Goal: Task Accomplishment & Management: Use online tool/utility

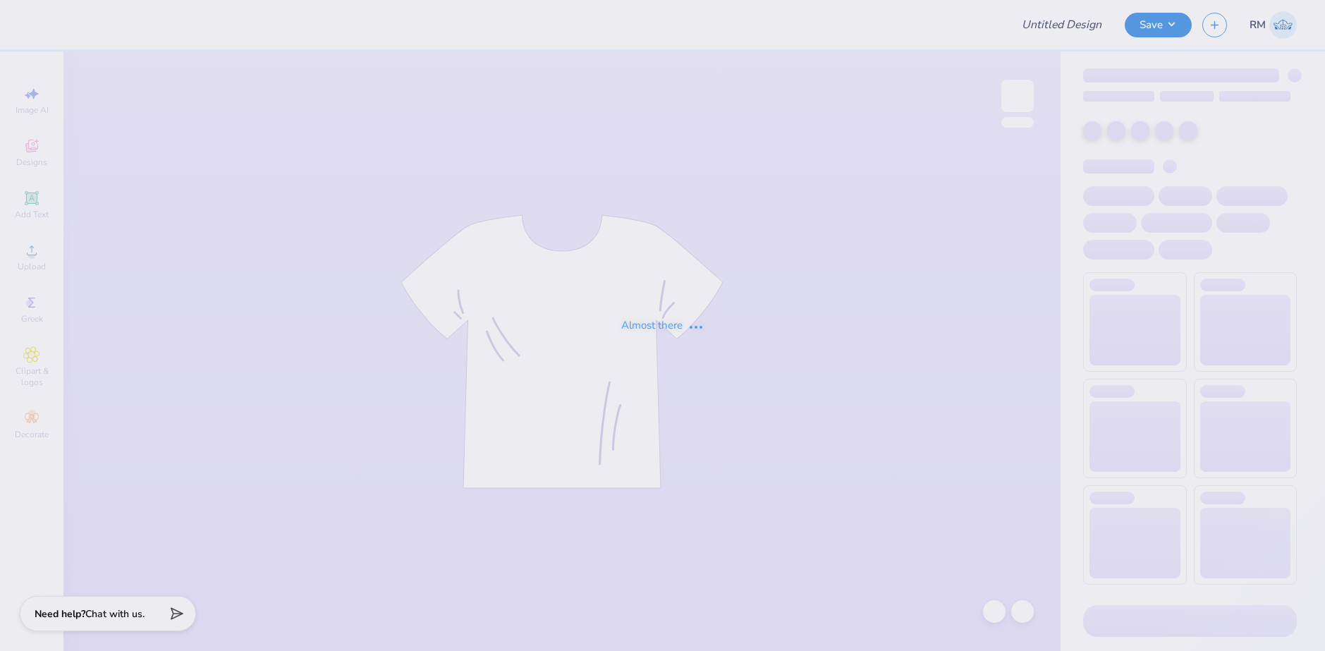
type input "A sig rush - golf"
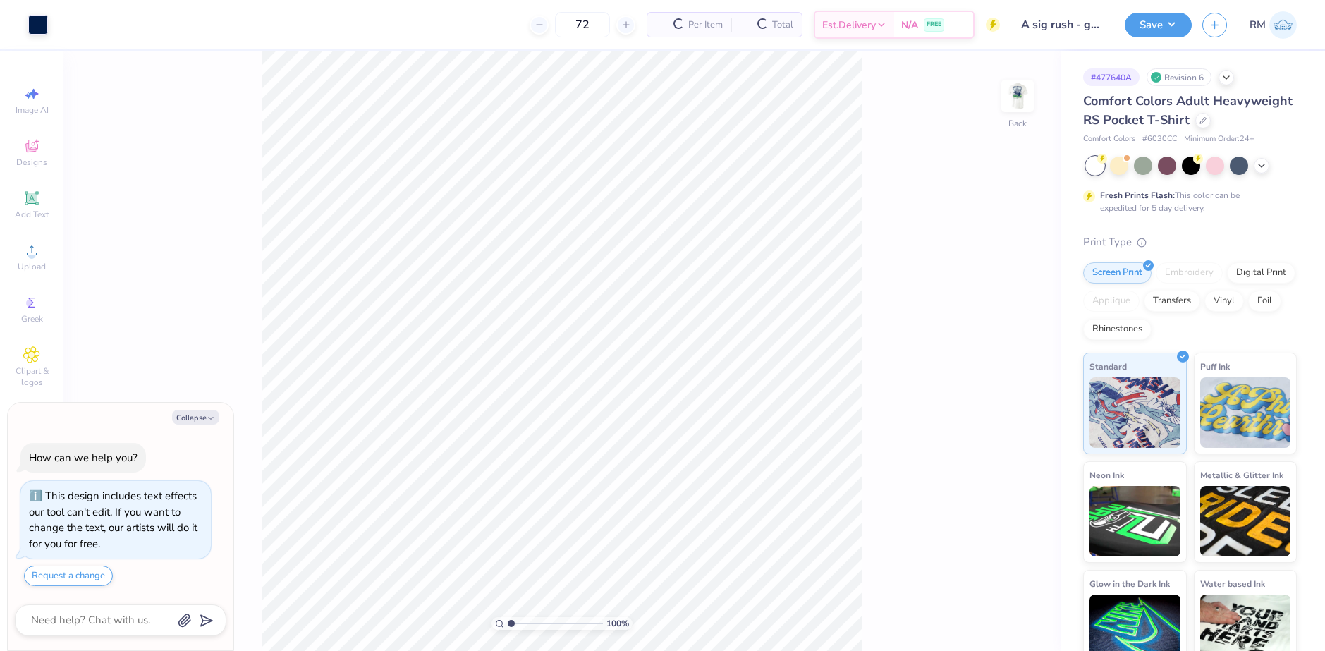
click at [199, 422] on button "Collapse" at bounding box center [195, 417] width 47 height 15
type textarea "x"
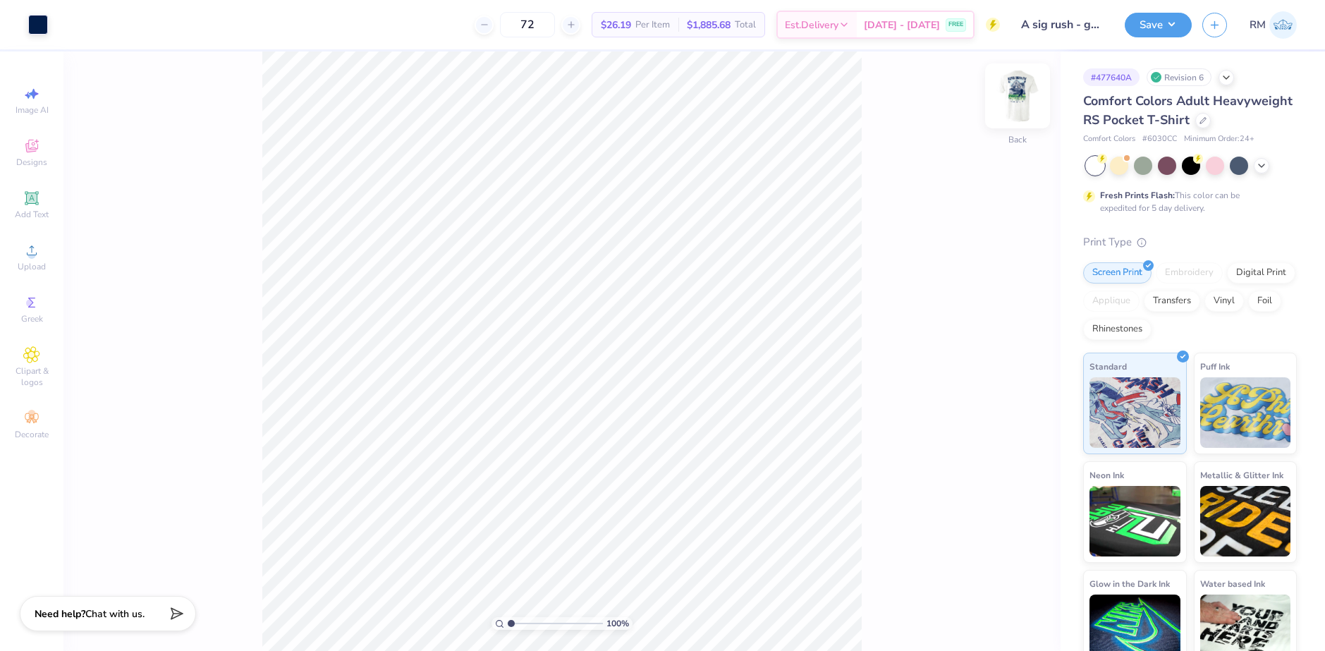
click at [1007, 88] on img at bounding box center [1018, 96] width 56 height 56
drag, startPoint x: 1016, startPoint y: 102, endPoint x: 384, endPoint y: 11, distance: 638.4
click at [1016, 102] on img at bounding box center [1018, 96] width 28 height 28
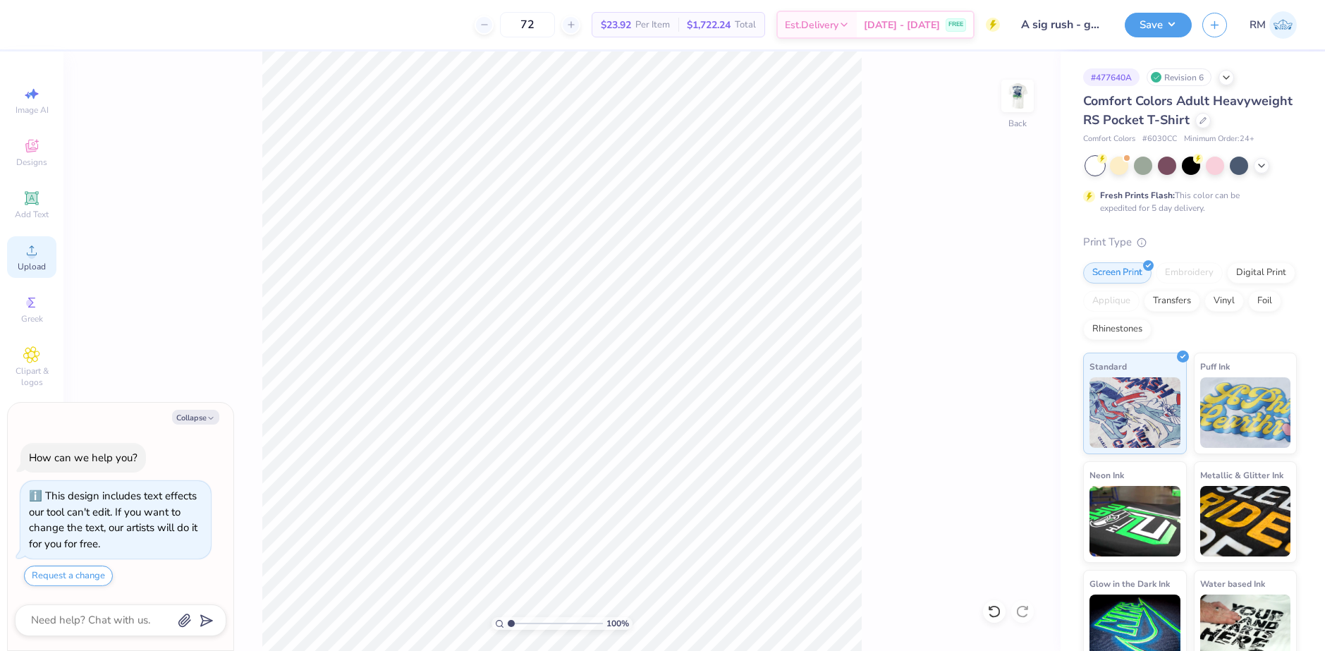
click at [34, 259] on div "Upload" at bounding box center [31, 257] width 49 height 42
click at [27, 243] on icon at bounding box center [31, 250] width 17 height 17
click at [990, 611] on icon at bounding box center [995, 612] width 14 height 14
click at [35, 265] on span "Upload" at bounding box center [32, 266] width 28 height 11
click at [30, 251] on icon at bounding box center [31, 250] width 17 height 17
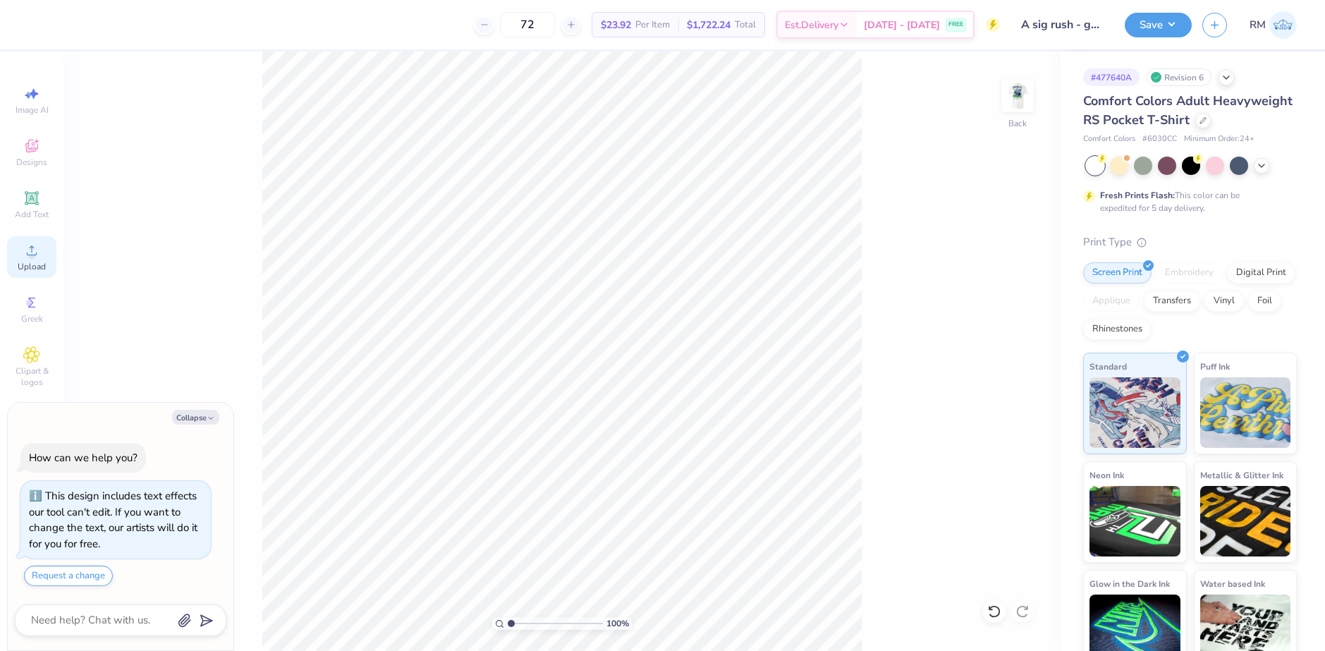
type textarea "x"
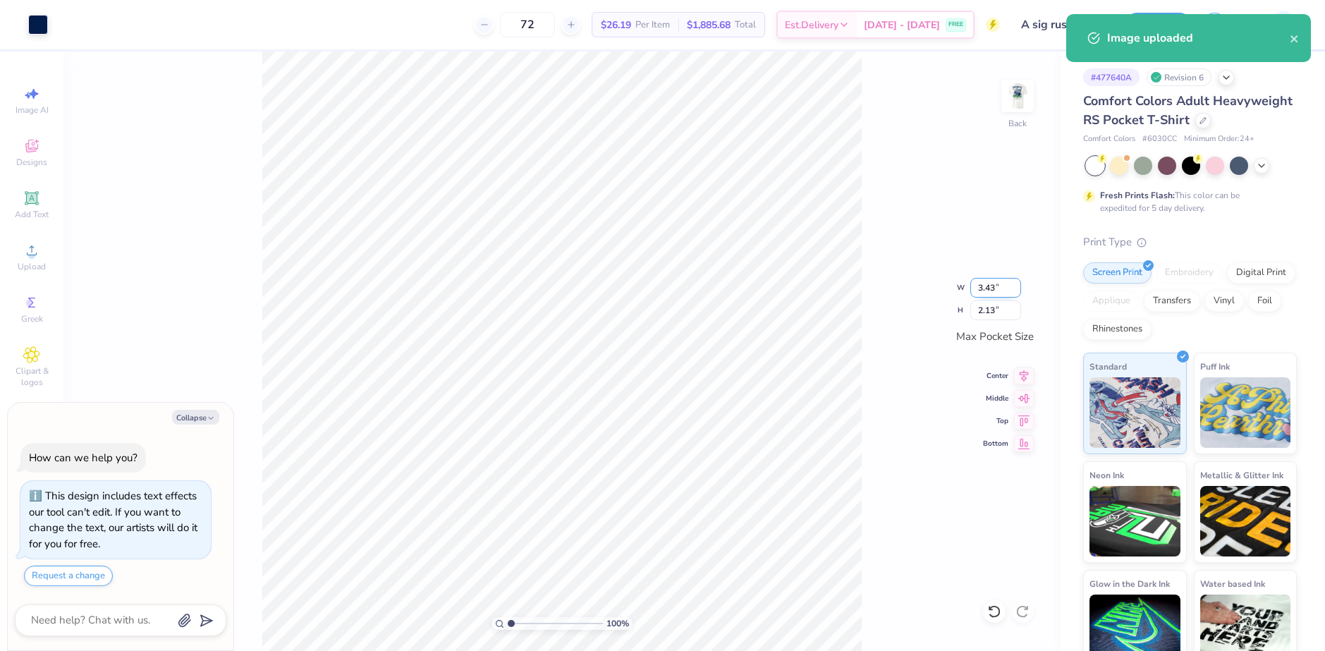
click at [992, 288] on input "3.43" at bounding box center [996, 288] width 51 height 20
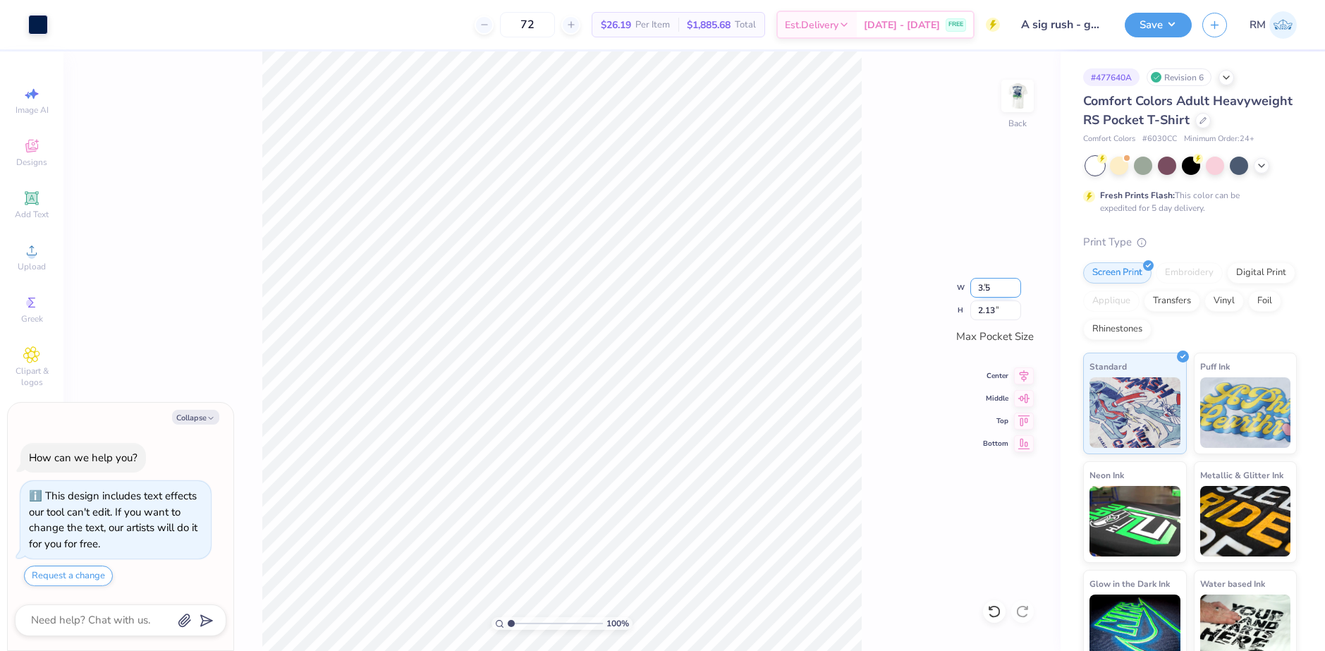
type input "3.5"
type textarea "x"
type input "3.50"
type input "2.17"
click at [1017, 104] on img at bounding box center [1018, 96] width 56 height 56
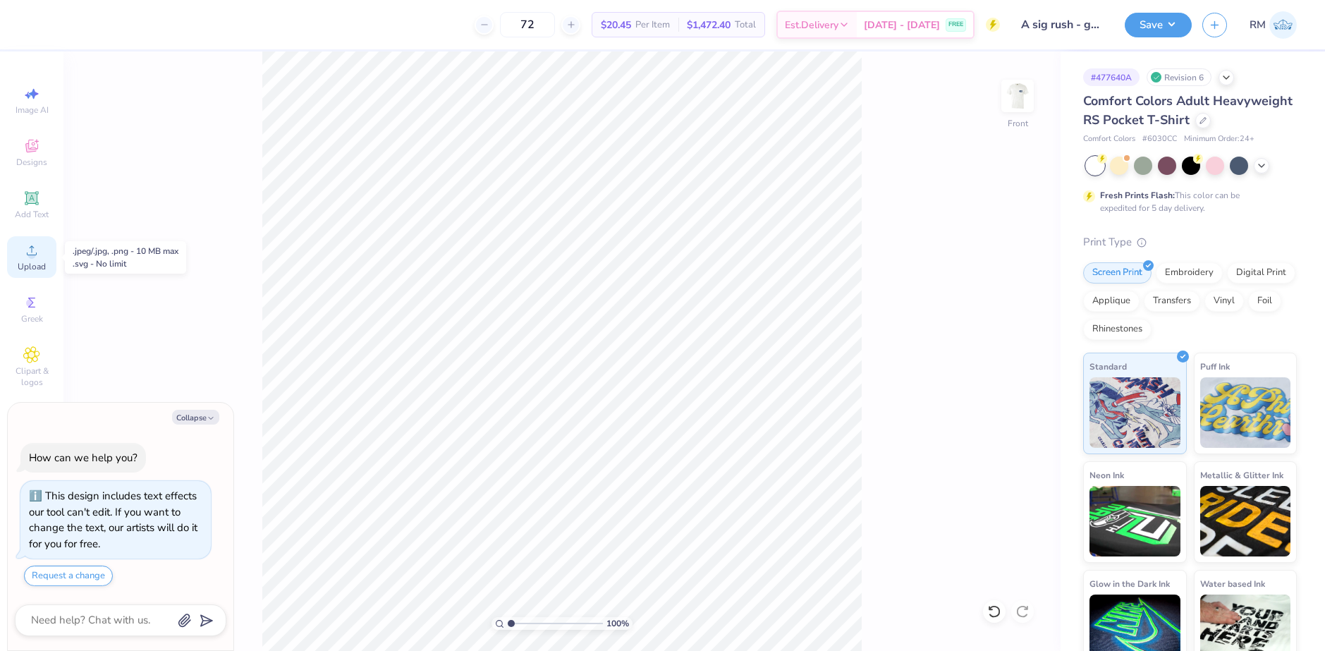
click at [35, 253] on icon at bounding box center [31, 250] width 17 height 17
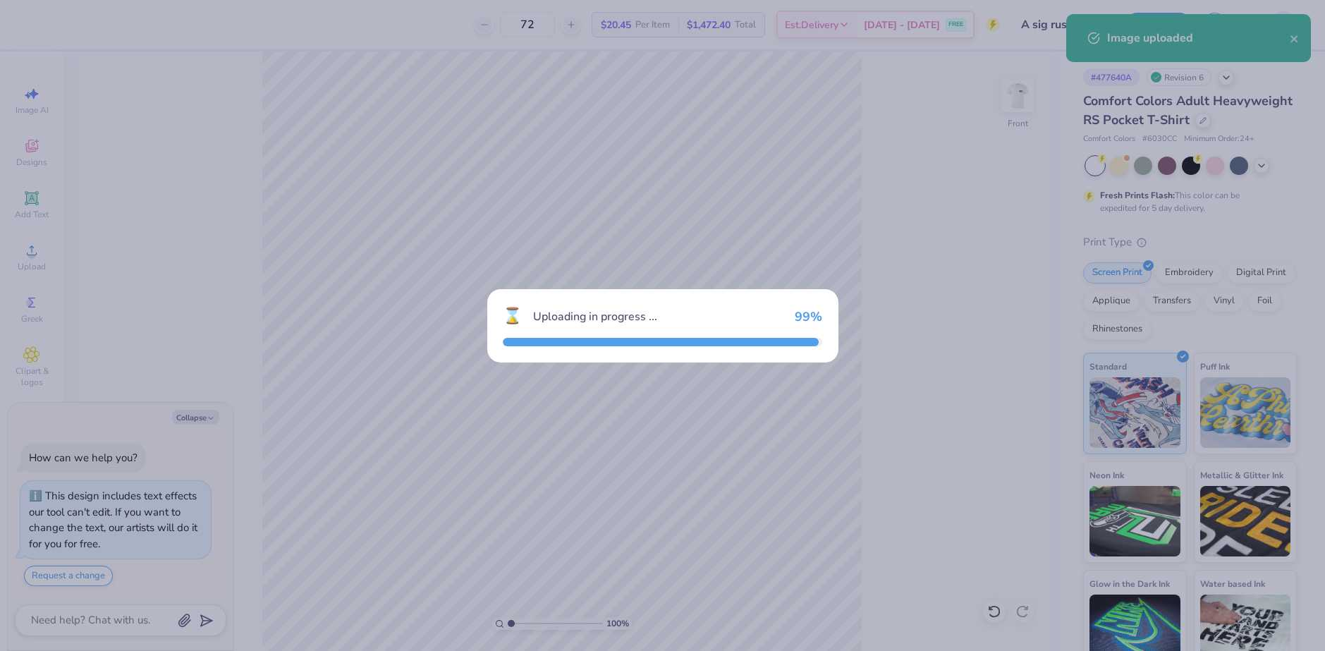
type textarea "x"
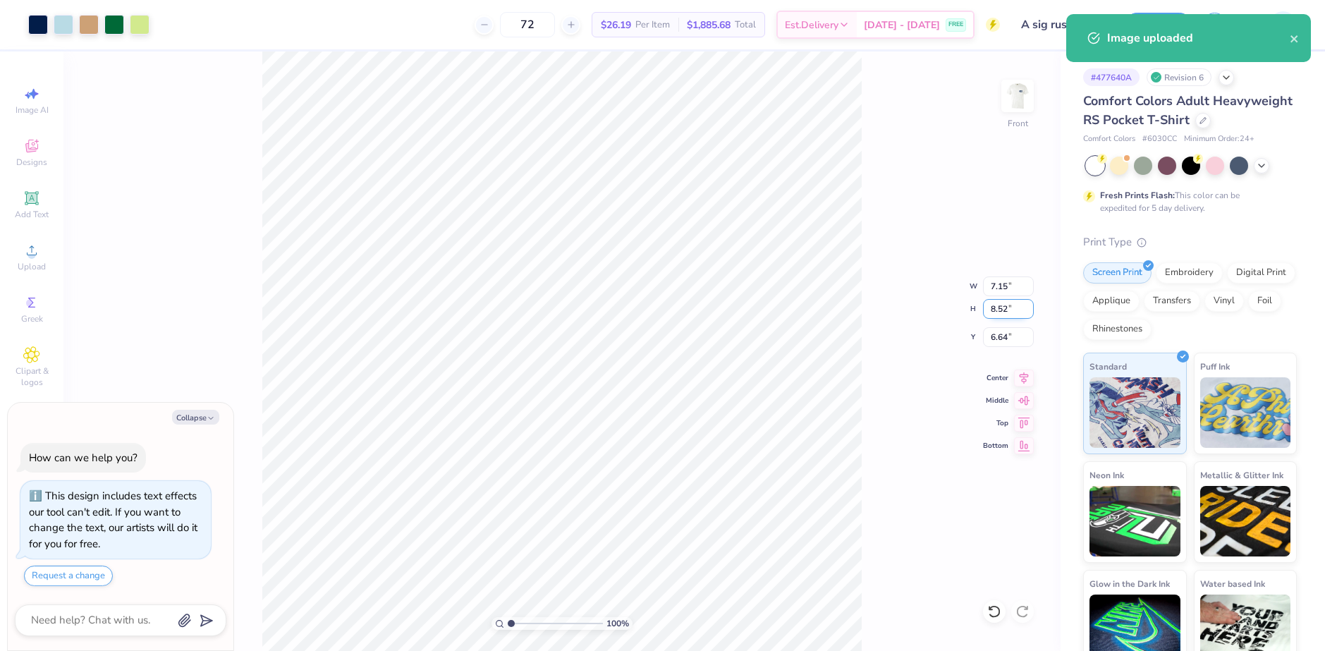
click at [996, 315] on input "8.52" at bounding box center [1008, 309] width 51 height 20
type input "15"
click at [1002, 340] on input "6.64" at bounding box center [1008, 337] width 51 height 20
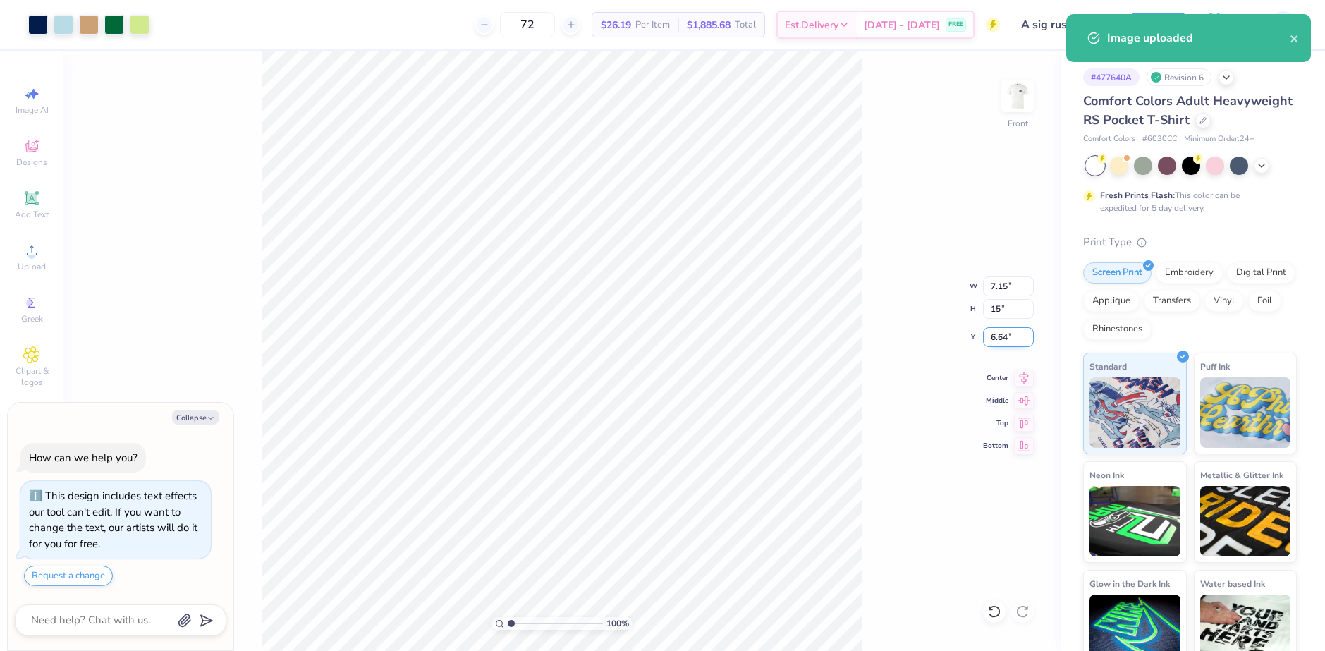
type textarea "x"
type input "12.59"
type input "15.00"
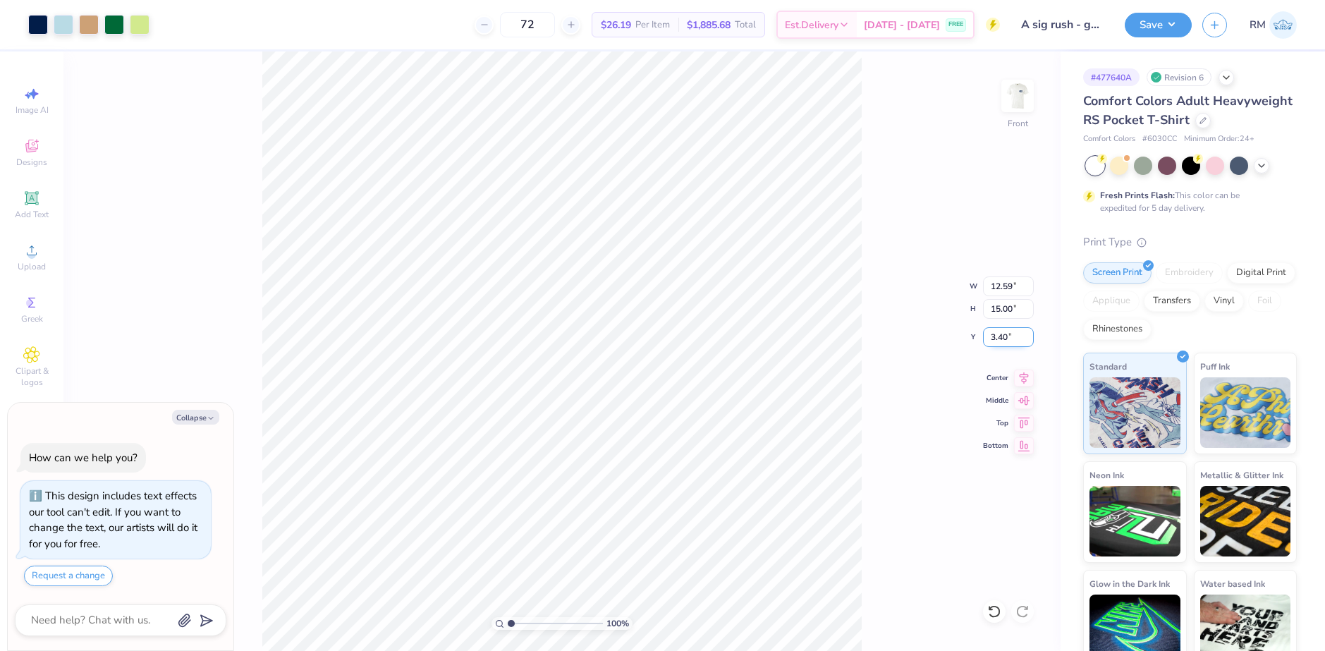
click at [1002, 340] on input "3.40" at bounding box center [1008, 337] width 51 height 20
type input "3"
type textarea "x"
type input "3.00"
click at [1023, 383] on icon at bounding box center [1024, 376] width 20 height 17
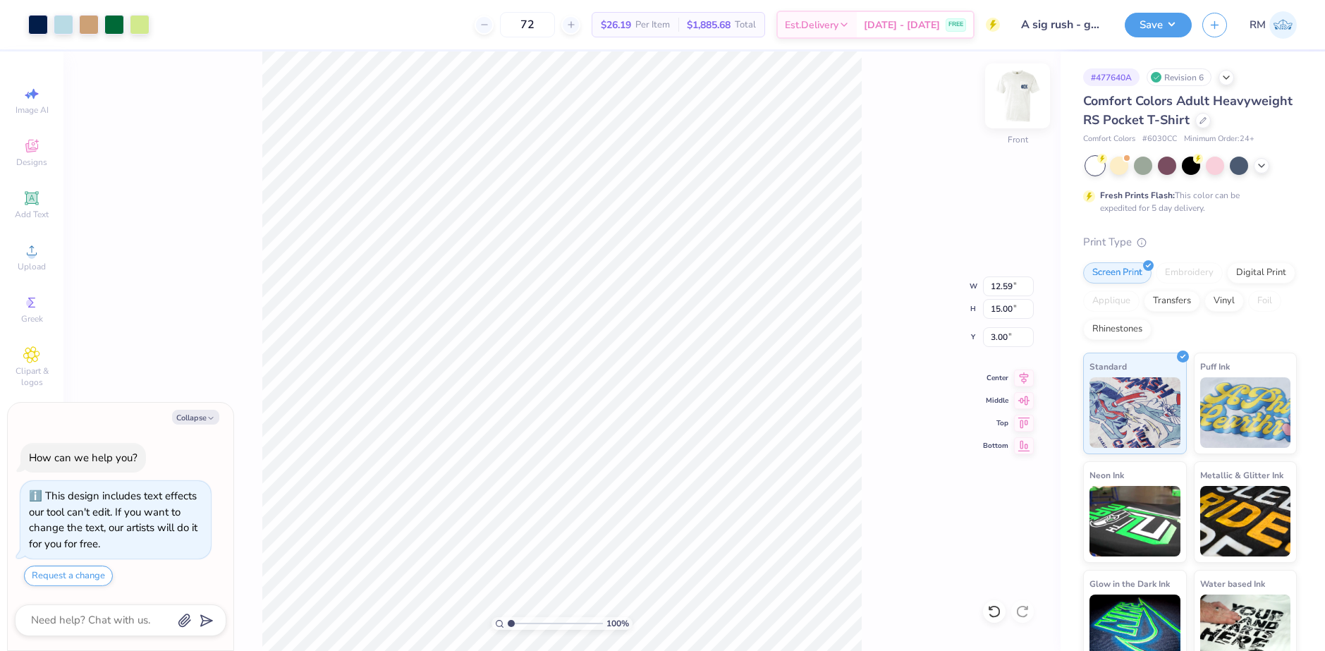
click at [1026, 106] on img at bounding box center [1018, 96] width 56 height 56
click at [201, 423] on button "Collapse" at bounding box center [195, 417] width 47 height 15
type textarea "x"
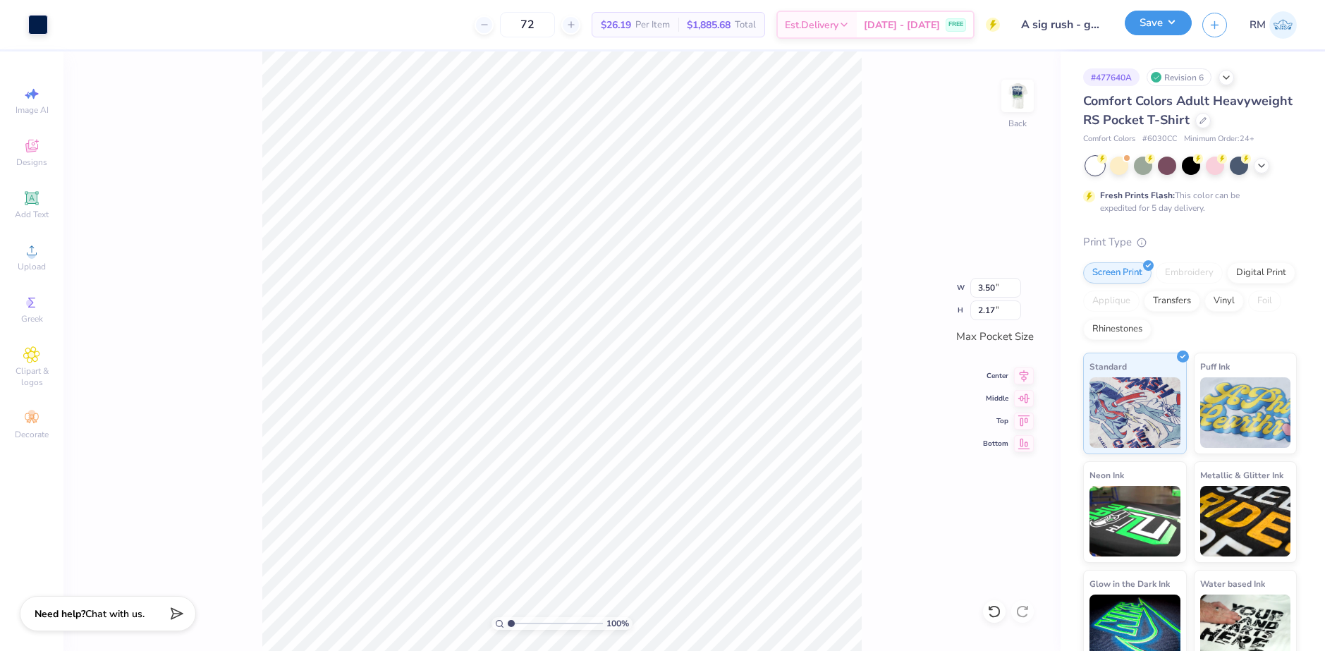
click at [1177, 16] on button "Save" at bounding box center [1158, 23] width 67 height 25
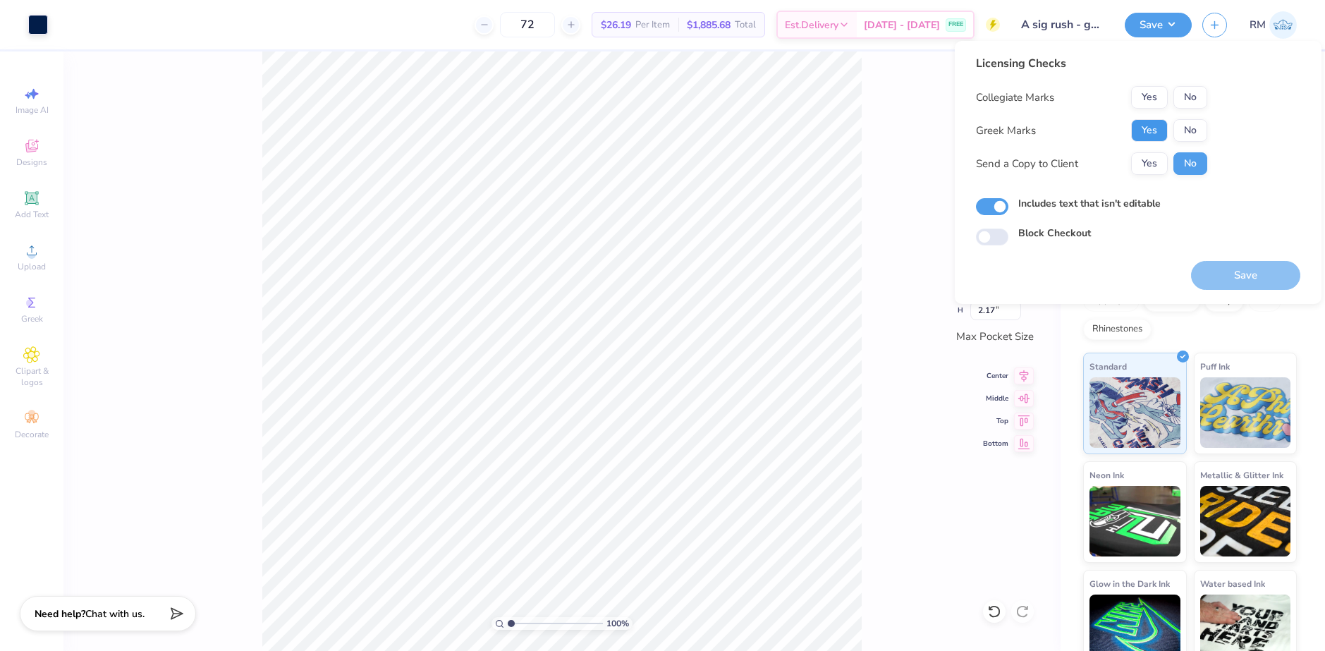
click at [1148, 126] on button "Yes" at bounding box center [1149, 130] width 37 height 23
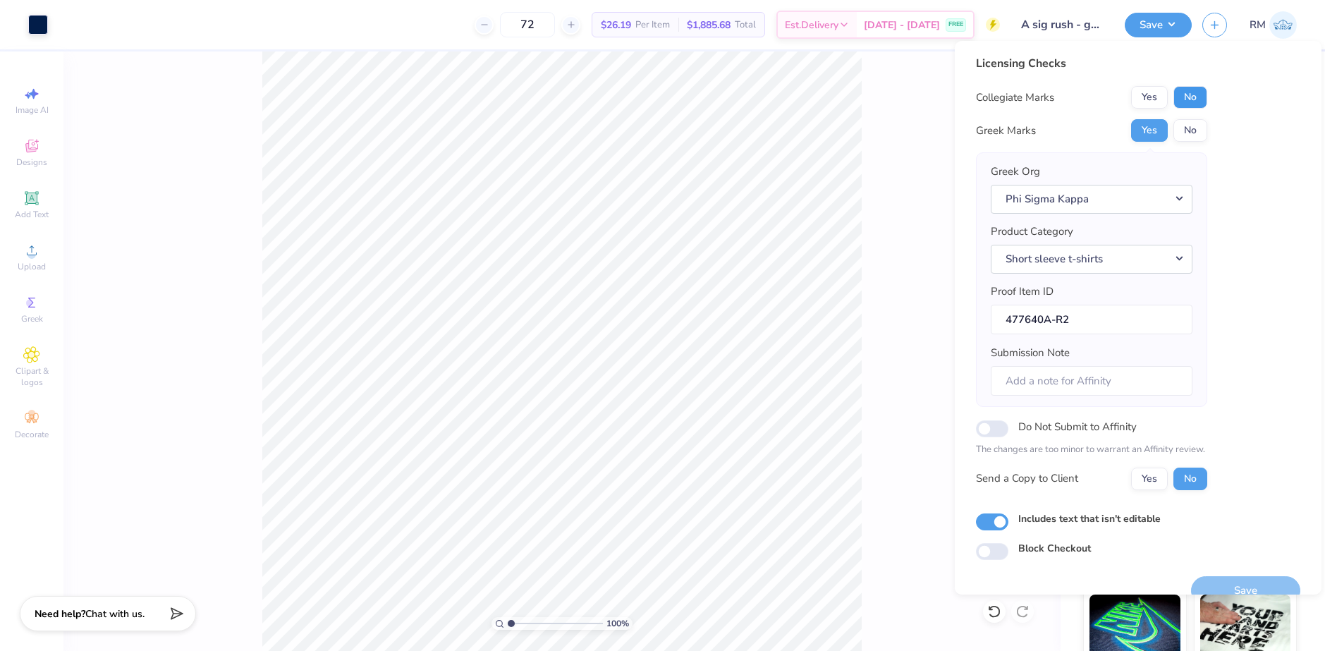
click at [1179, 100] on button "No" at bounding box center [1191, 97] width 34 height 23
click at [1004, 431] on input "Do Not Submit to Affinity" at bounding box center [992, 428] width 32 height 17
checkbox input "true"
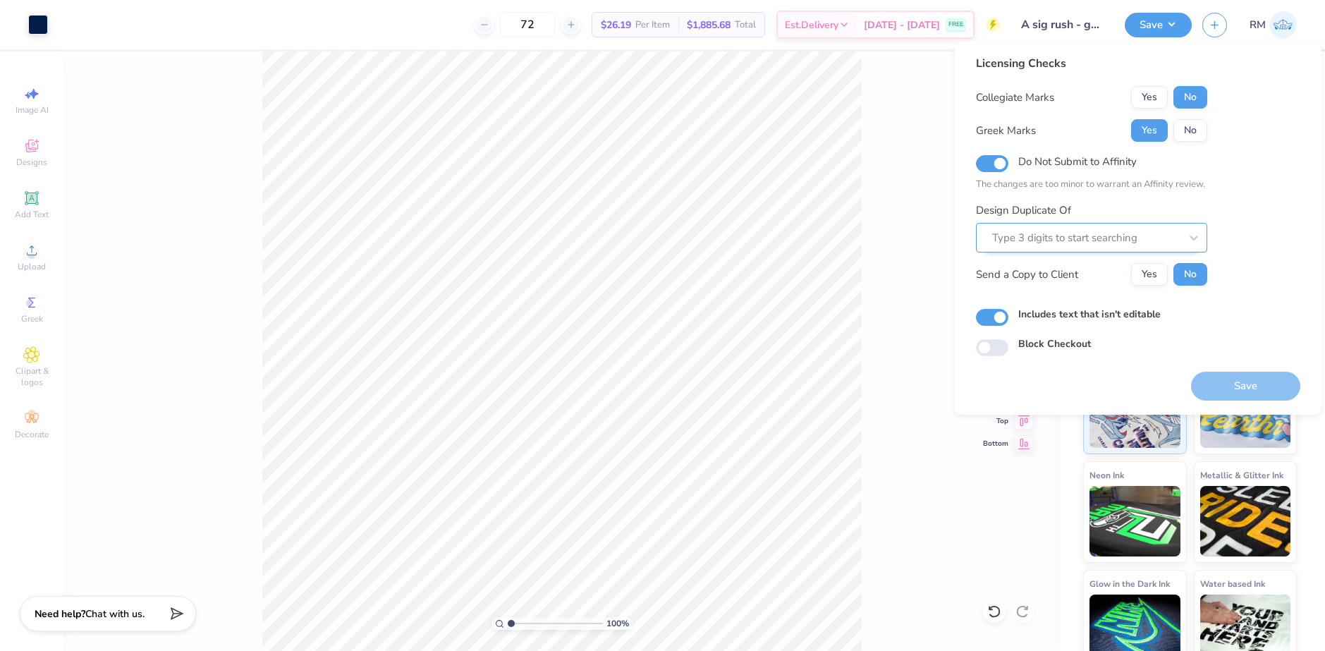
click at [1054, 238] on div at bounding box center [1086, 238] width 188 height 19
paste input "477640A"
type input "477640A"
click at [1186, 136] on button "No" at bounding box center [1191, 130] width 34 height 23
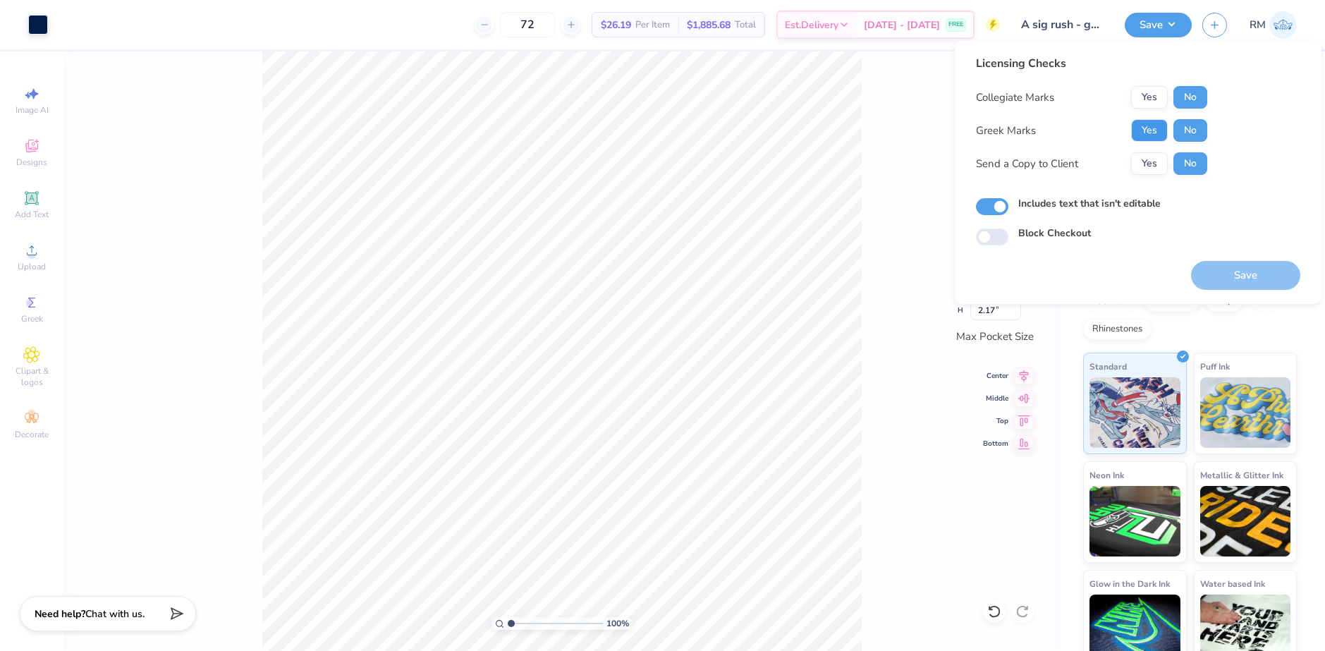
click at [1162, 136] on button "Yes" at bounding box center [1149, 130] width 37 height 23
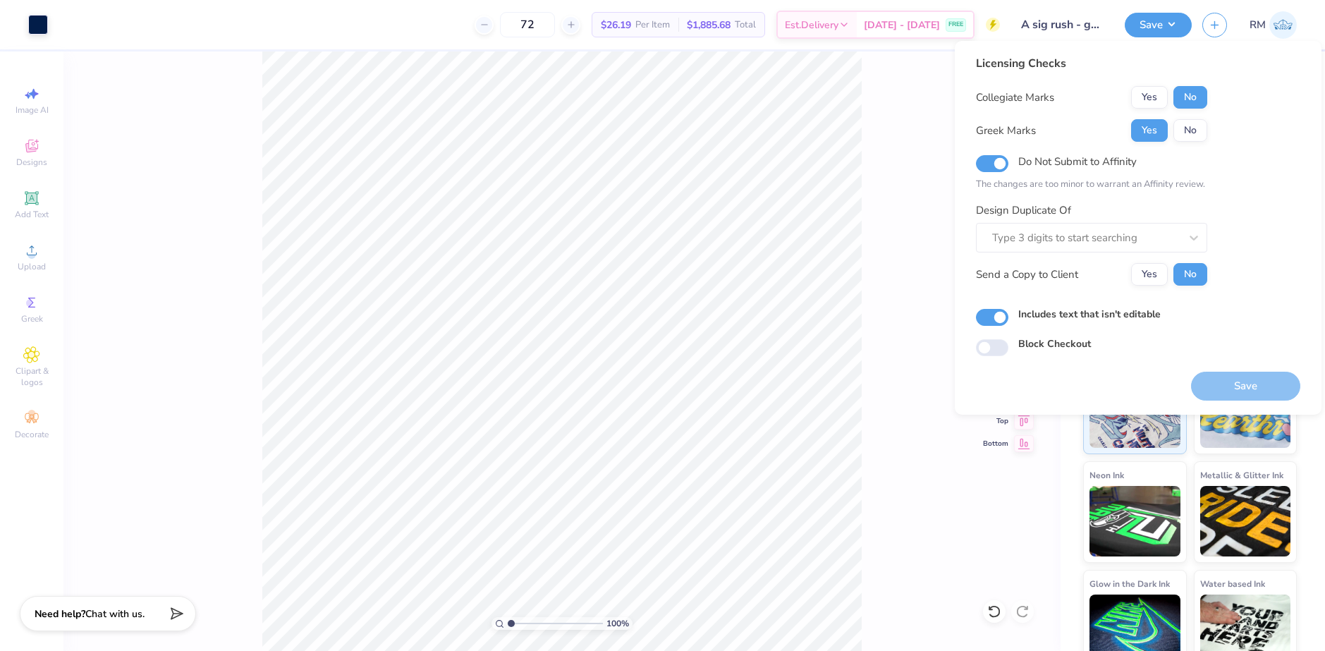
click at [1086, 164] on label "Do Not Submit to Affinity" at bounding box center [1078, 161] width 119 height 18
click at [1009, 164] on input "Do Not Submit to Affinity" at bounding box center [992, 163] width 32 height 17
checkbox input "false"
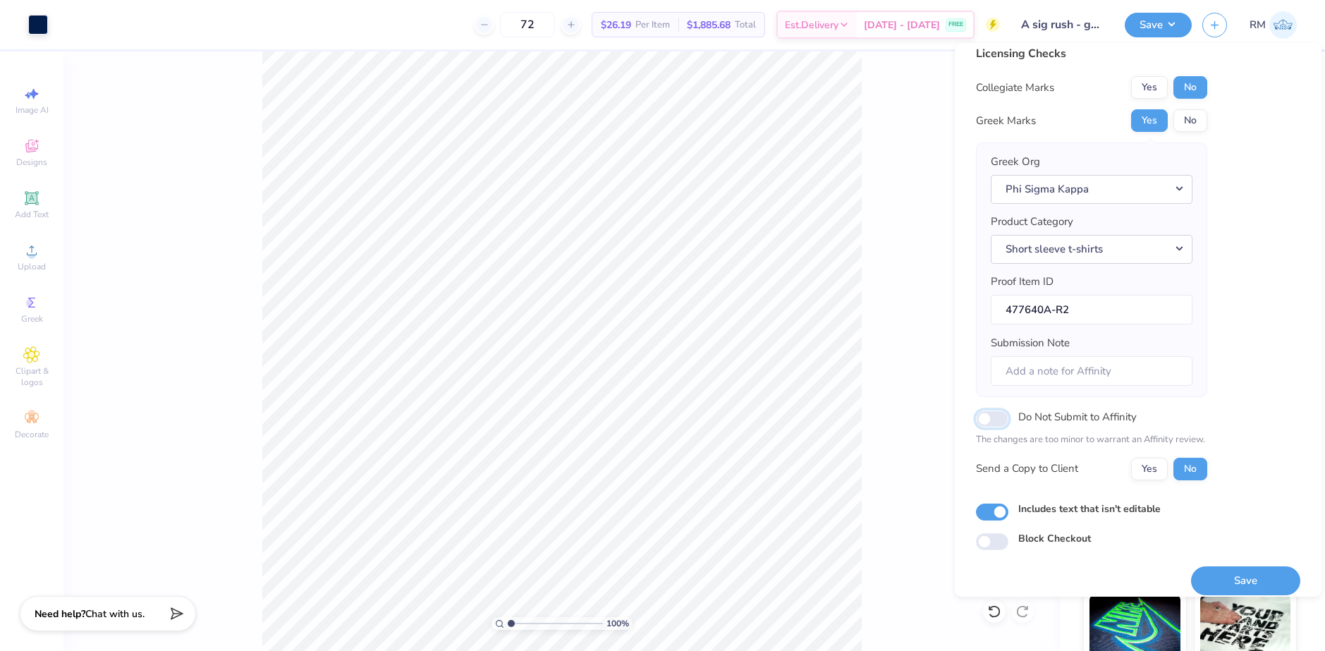
scroll to position [24, 0]
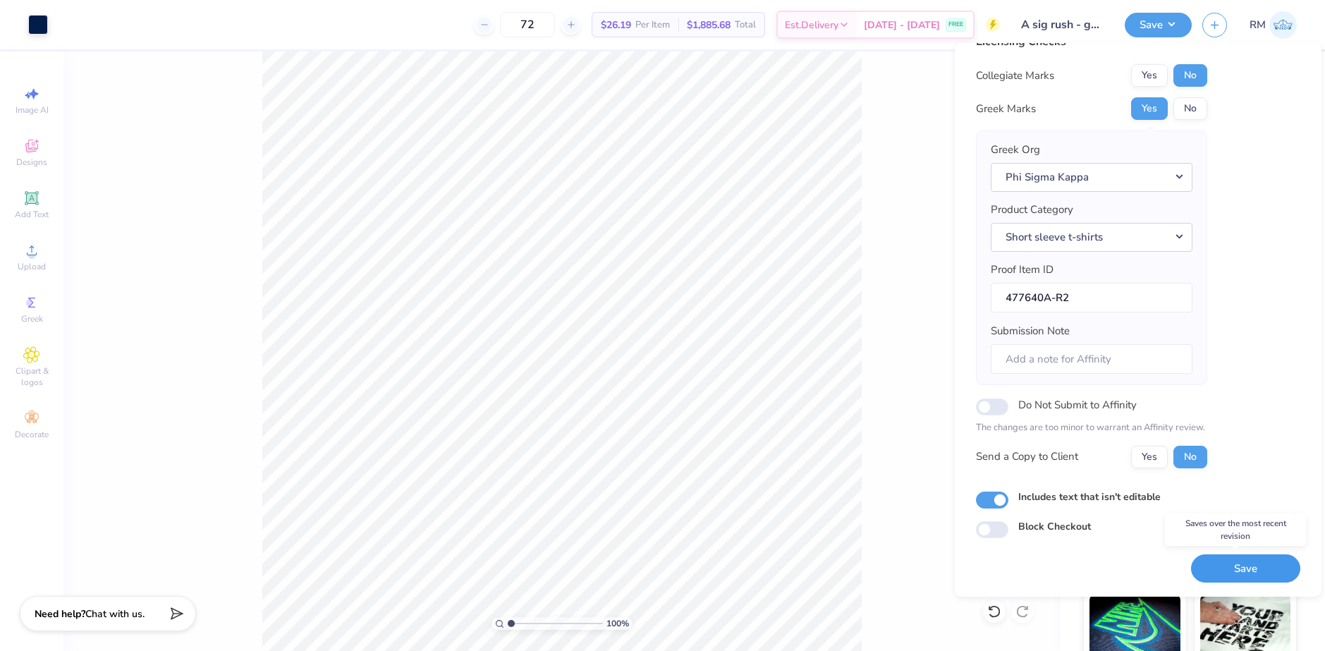
click at [1249, 568] on button "Save" at bounding box center [1245, 568] width 109 height 29
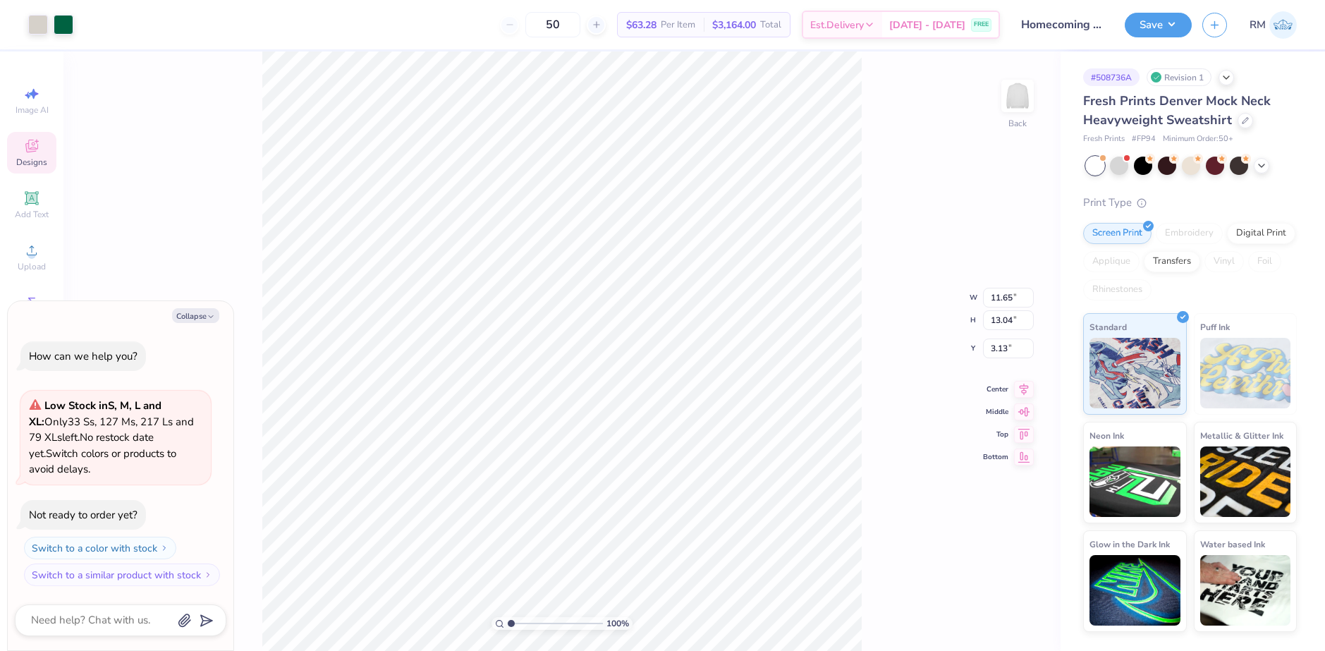
type textarea "x"
type input "9.35"
type input "2.97"
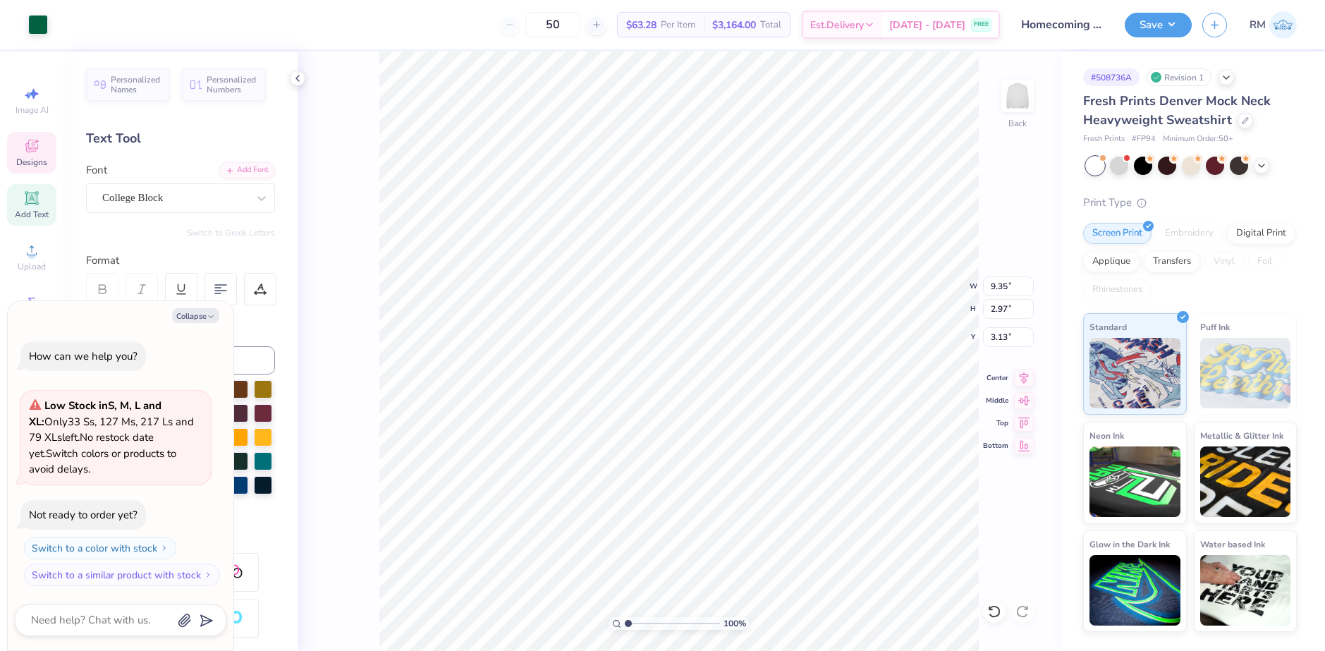
scroll to position [12, 4]
type textarea "x"
drag, startPoint x: 628, startPoint y: 622, endPoint x: 648, endPoint y: 621, distance: 19.1
click at [648, 621] on input "range" at bounding box center [672, 623] width 95 height 13
drag, startPoint x: 645, startPoint y: 623, endPoint x: 620, endPoint y: 624, distance: 25.4
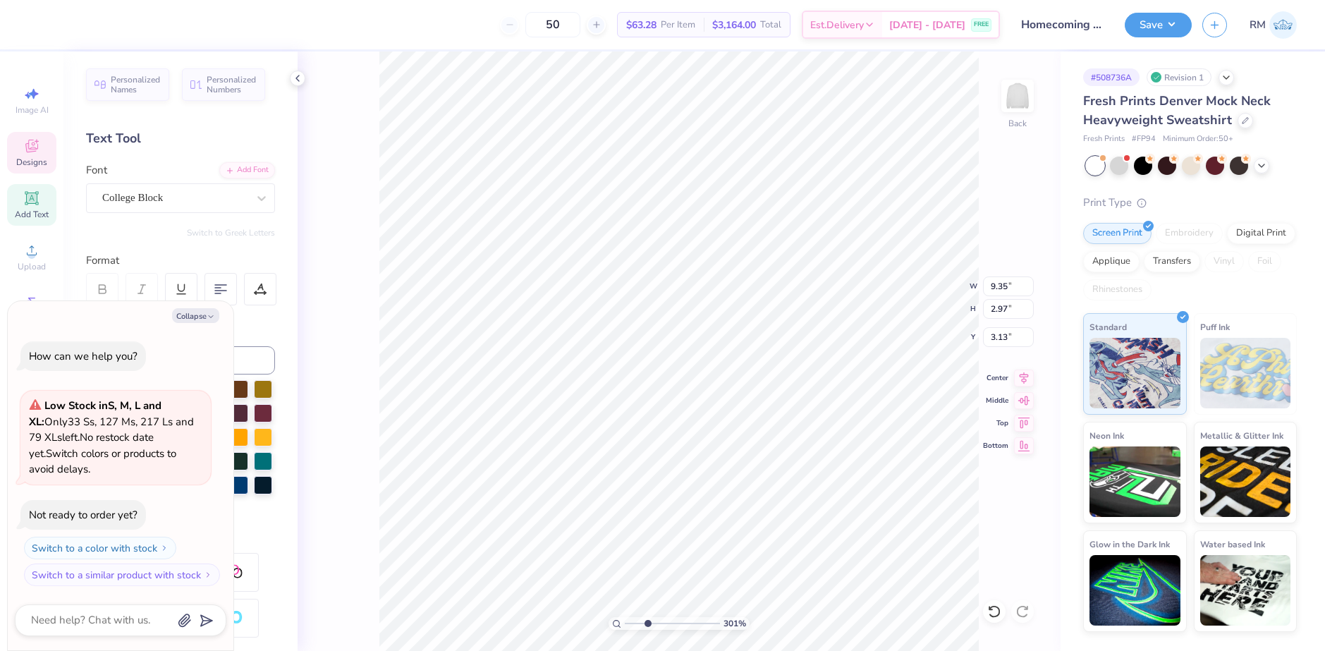
type input "1"
click at [625, 624] on input "range" at bounding box center [672, 623] width 95 height 13
click at [198, 318] on button "Collapse" at bounding box center [195, 315] width 47 height 15
type textarea "x"
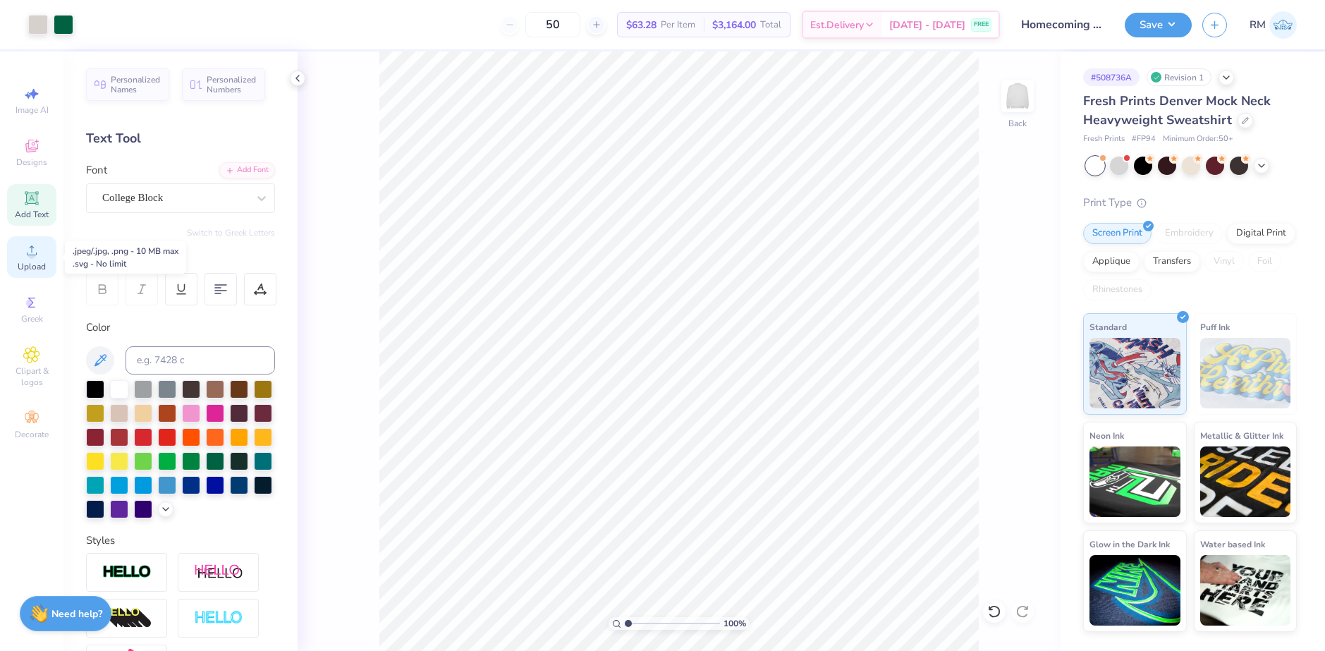
click at [26, 255] on icon at bounding box center [31, 250] width 17 height 17
click at [32, 255] on icon at bounding box center [32, 250] width 10 height 10
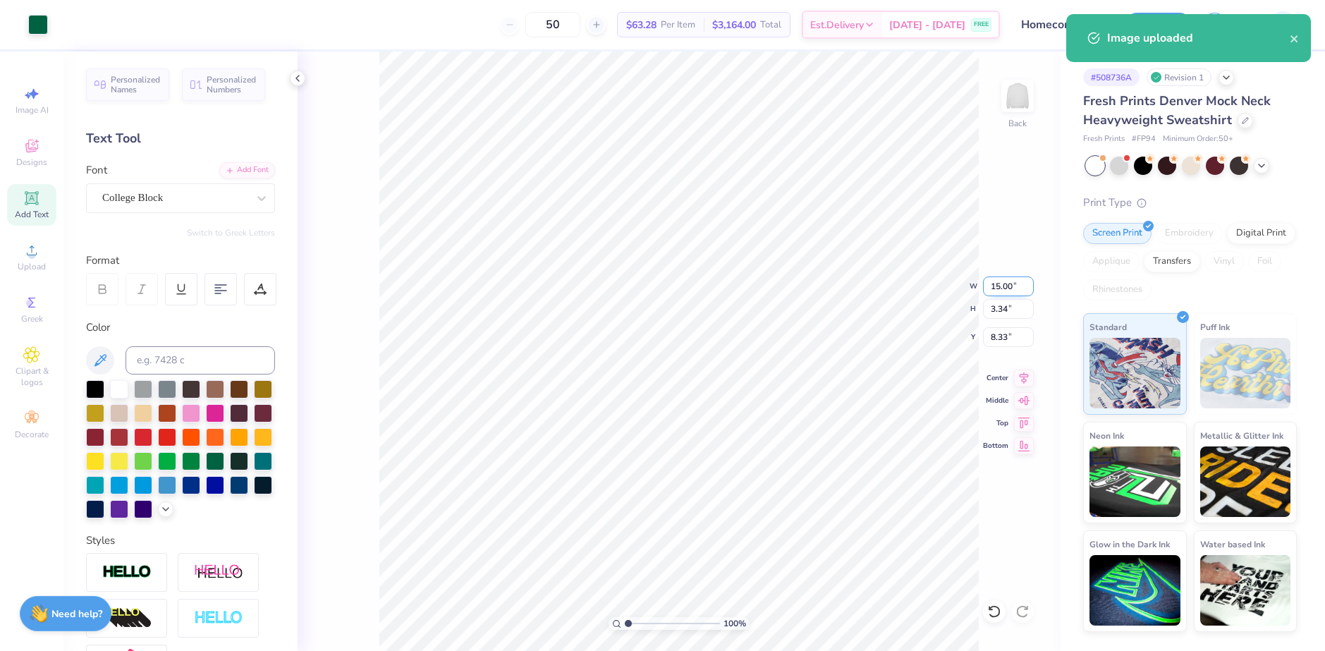
click at [1001, 287] on input "15.00" at bounding box center [1008, 287] width 51 height 20
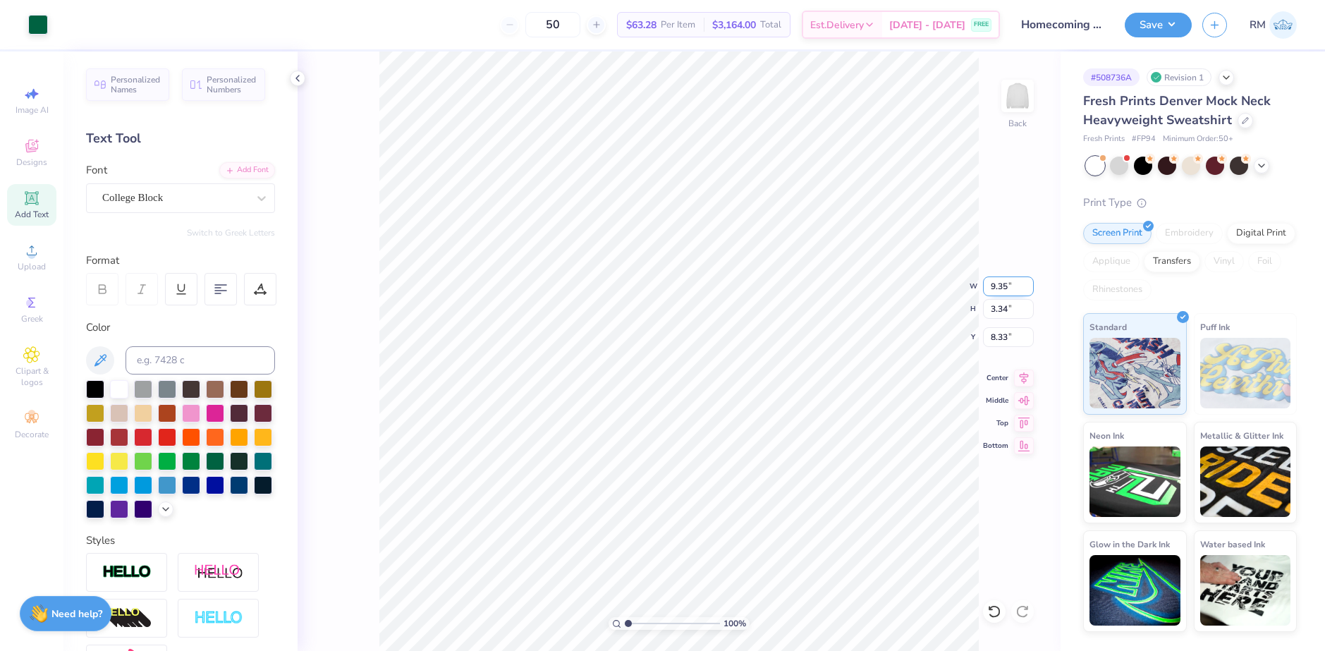
type input "9.35"
type input "2.08"
click at [1007, 340] on input "8.96" at bounding box center [1008, 337] width 51 height 20
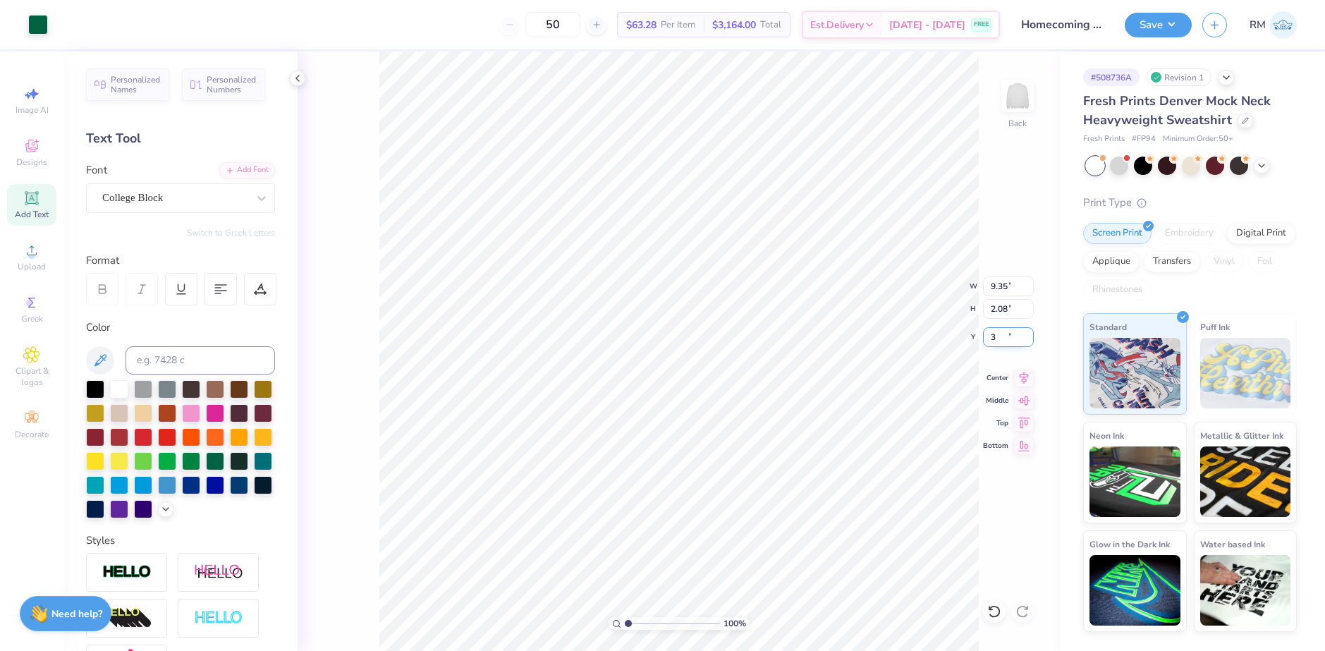
type input "3.00"
click at [1007, 285] on input "9.35" at bounding box center [1008, 287] width 51 height 20
click at [990, 284] on input "9.35" at bounding box center [1008, 287] width 51 height 20
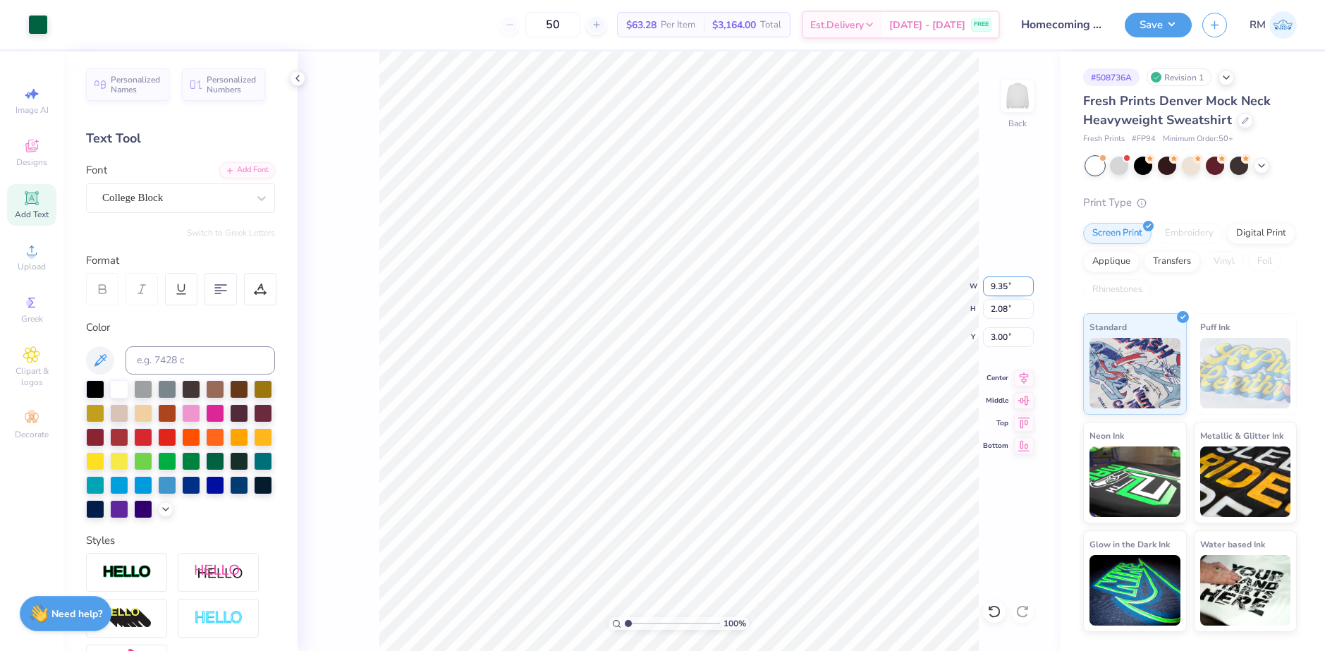
click at [990, 284] on input "9.35" at bounding box center [1008, 287] width 51 height 20
type input "10.00"
type input "2.22"
type input "2.93"
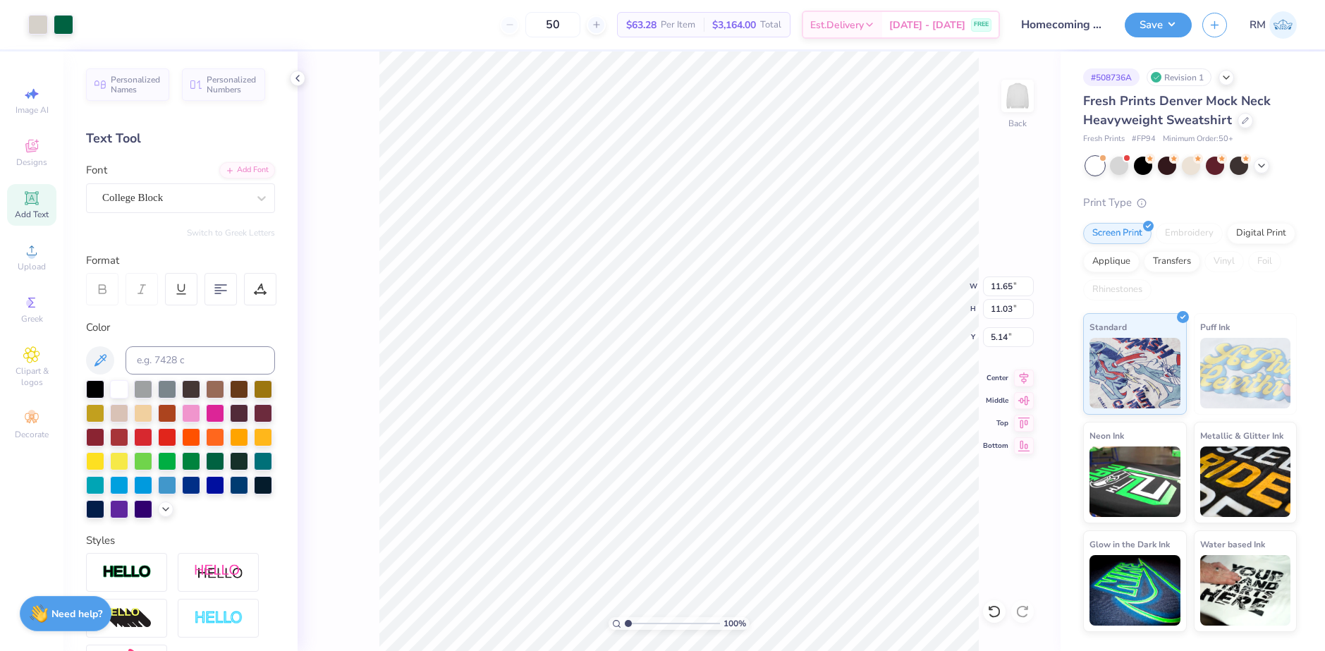
type input "11.65"
type input "11.03"
click at [765, 494] on li "Group" at bounding box center [787, 496] width 111 height 28
type input "4.48"
click at [745, 494] on li "Group" at bounding box center [765, 496] width 111 height 28
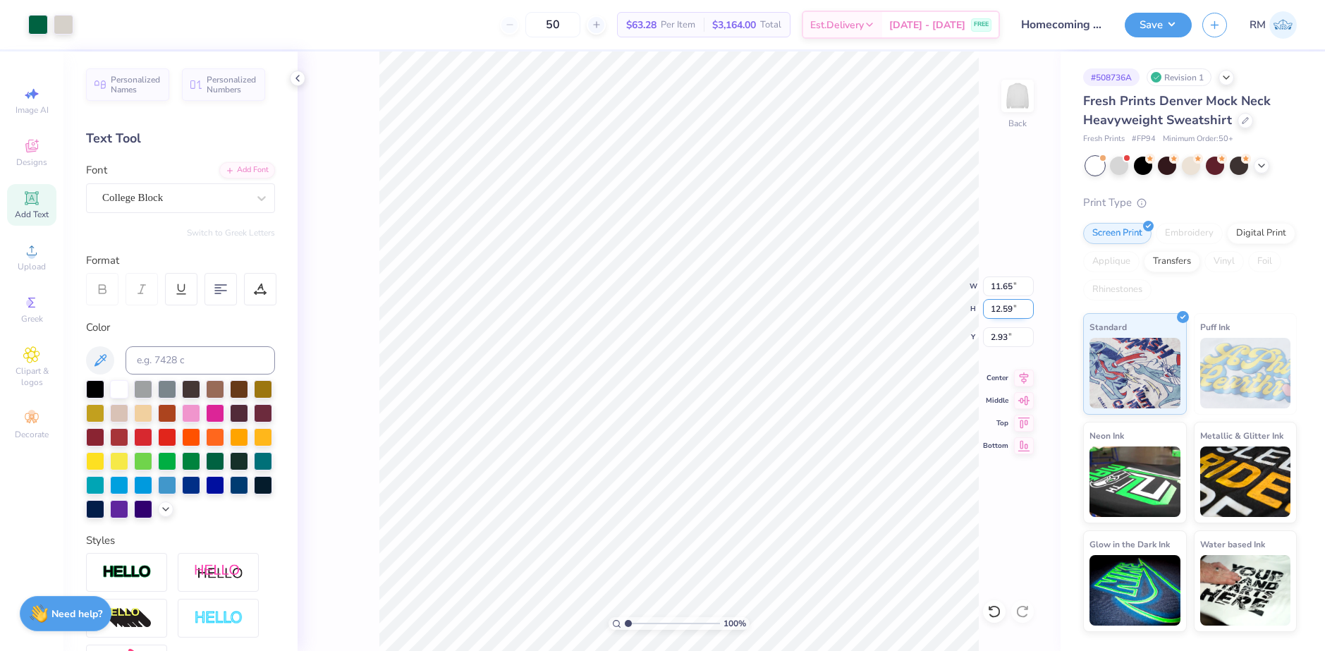
click at [1000, 305] on input "12.59" at bounding box center [1008, 309] width 51 height 20
click at [997, 310] on input "12.59" at bounding box center [1008, 309] width 51 height 20
click at [997, 310] on input "1122.59" at bounding box center [1008, 309] width 51 height 20
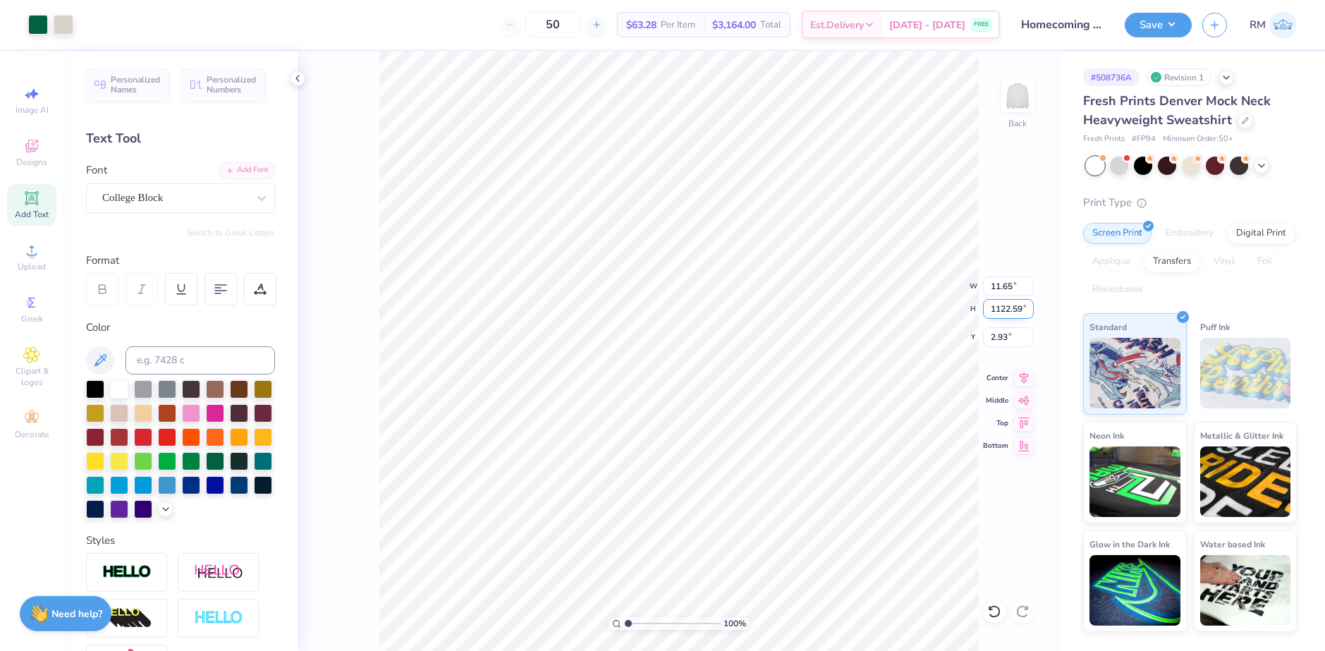
click at [997, 310] on input "1122.59" at bounding box center [1008, 309] width 51 height 20
type input "12"
type input "11.10"
type input "12.00"
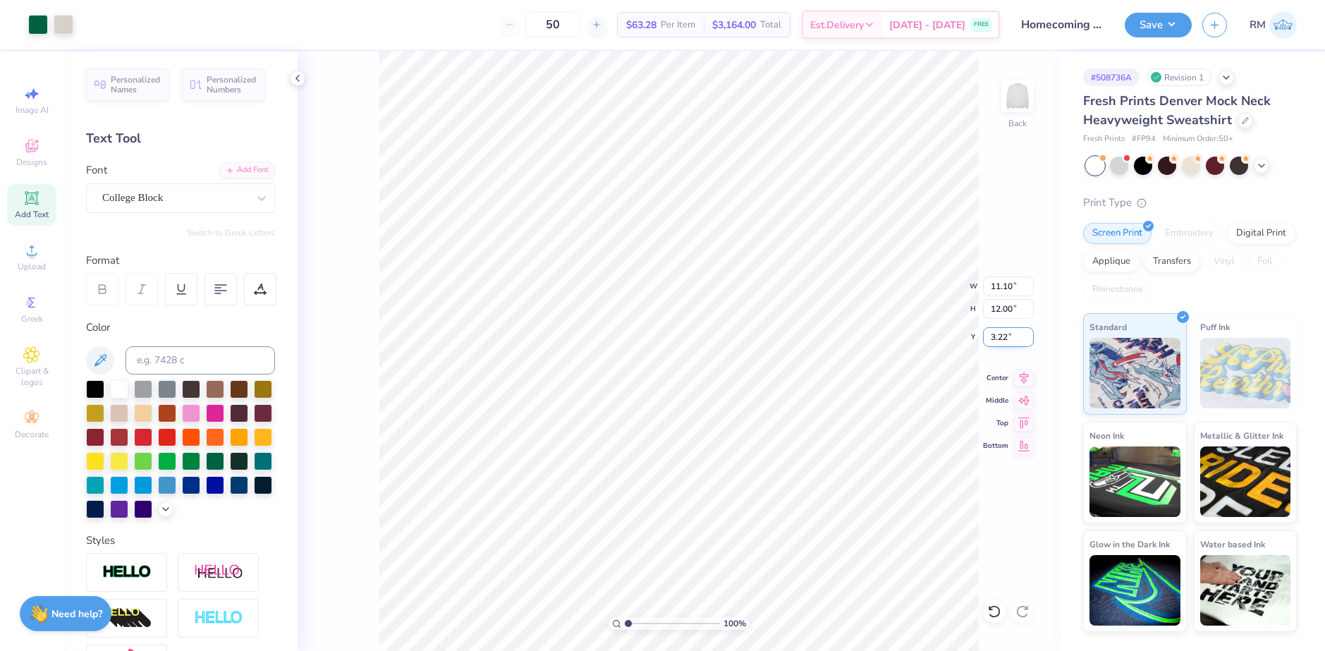
click at [996, 336] on input "3.22" at bounding box center [1008, 337] width 51 height 20
type input "3.00"
click at [1165, 18] on button "Save" at bounding box center [1158, 23] width 67 height 25
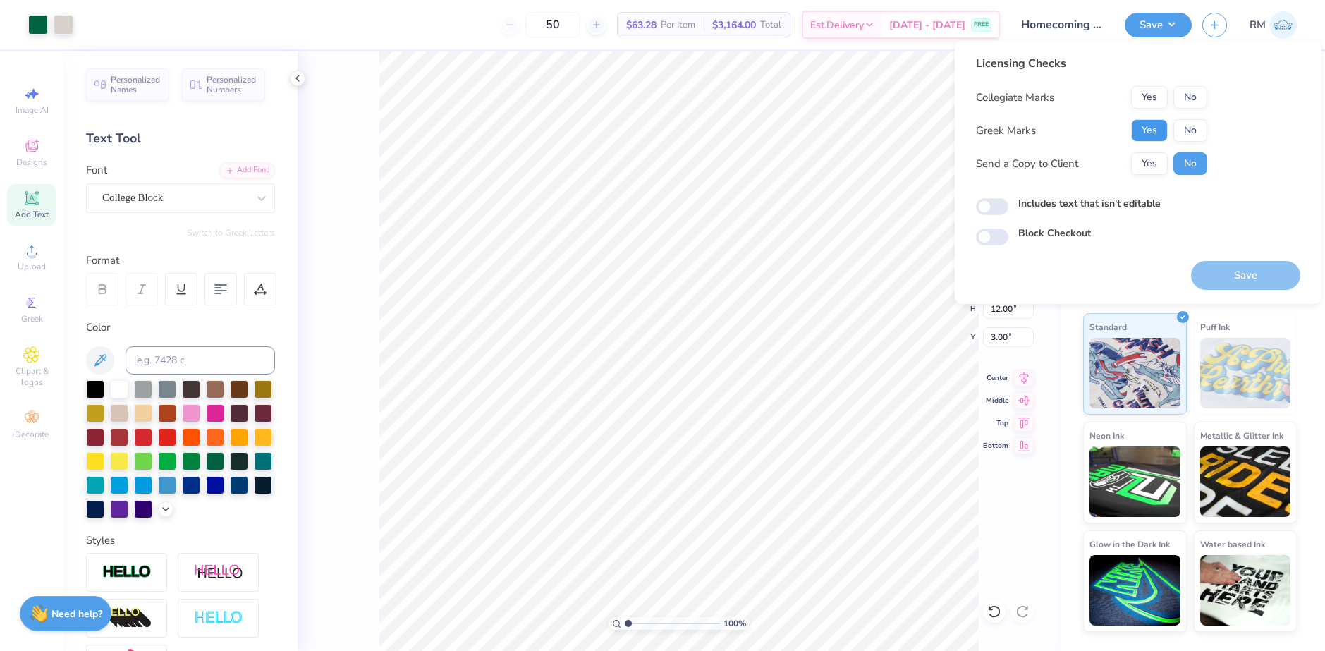
click at [1141, 130] on button "Yes" at bounding box center [1149, 130] width 37 height 23
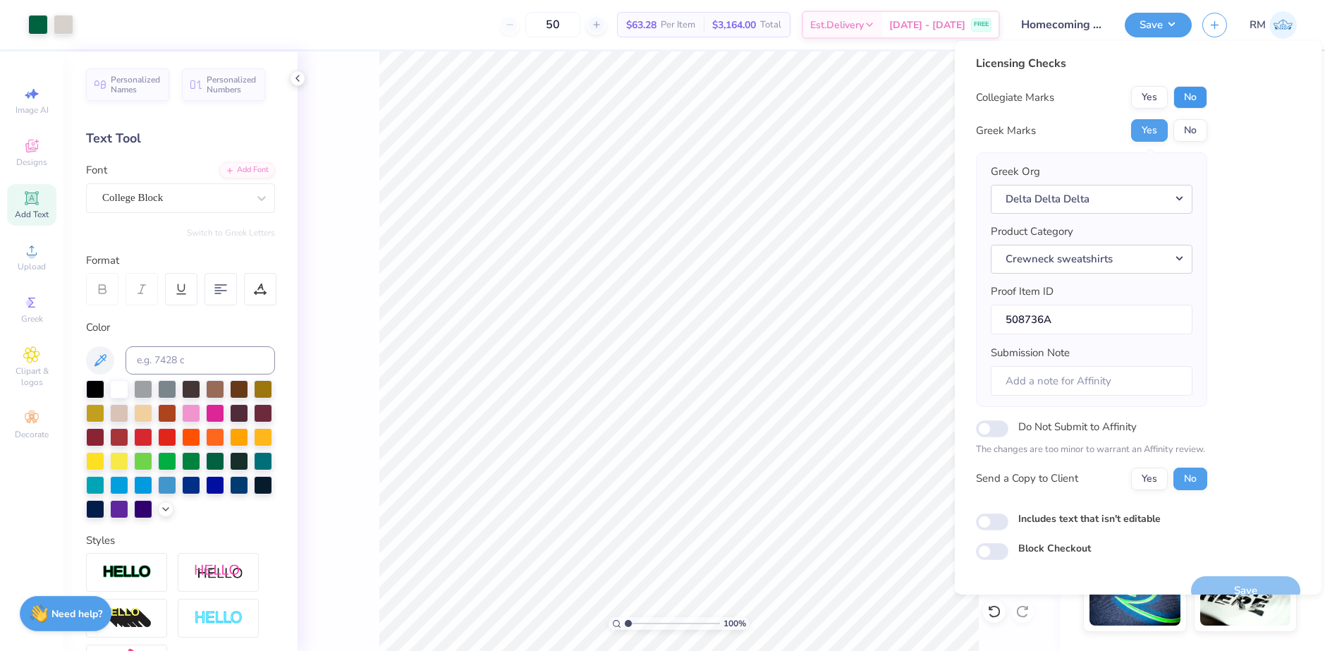
click at [1181, 97] on button "No" at bounding box center [1191, 97] width 34 height 23
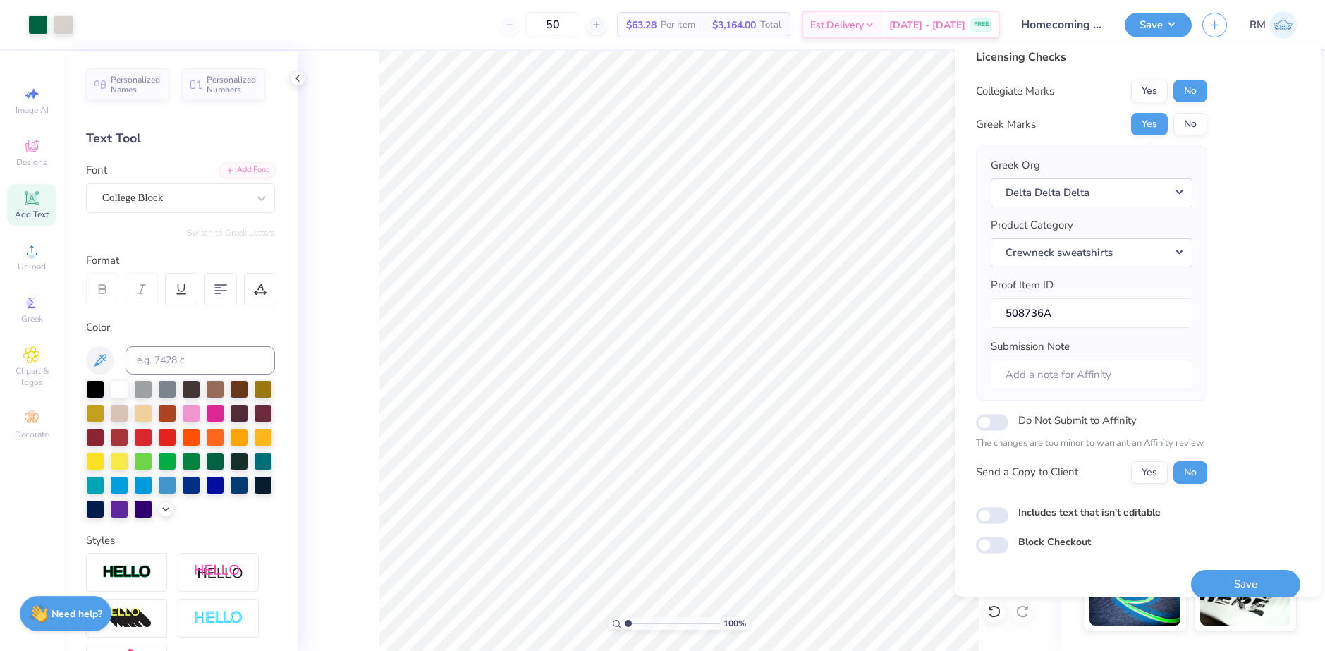
scroll to position [24, 0]
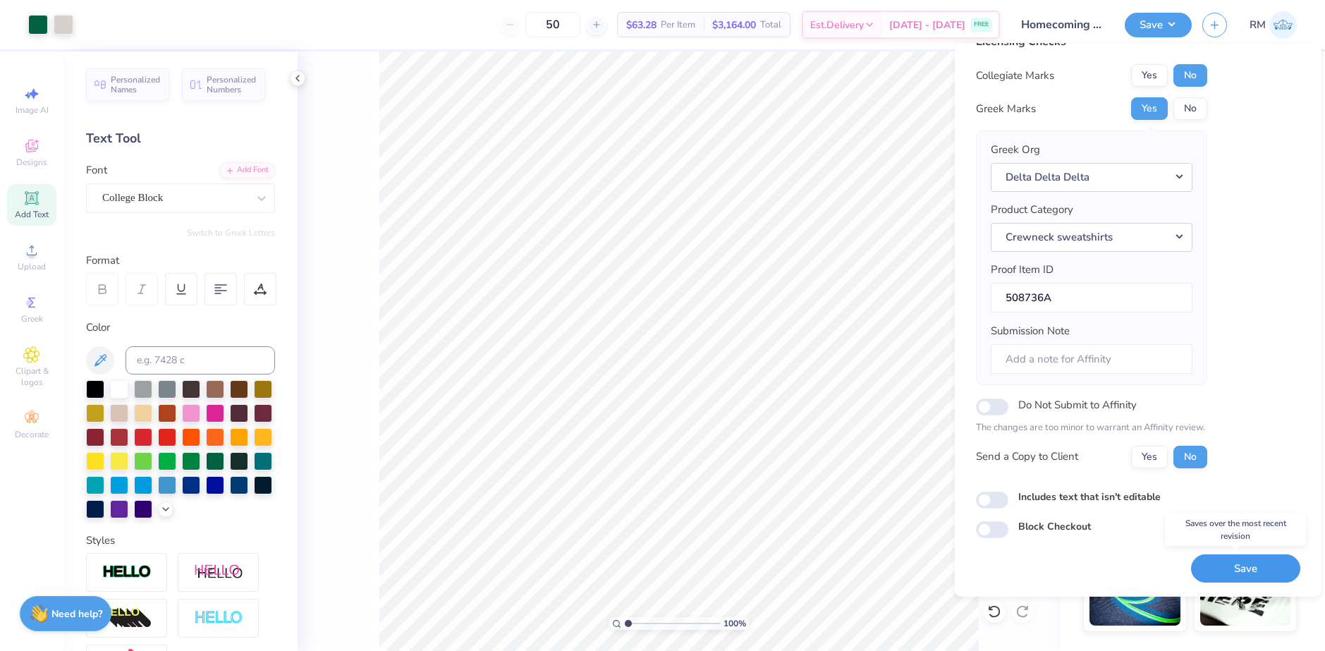
click at [1224, 566] on button "Save" at bounding box center [1245, 568] width 109 height 29
